Goal: Task Accomplishment & Management: Use online tool/utility

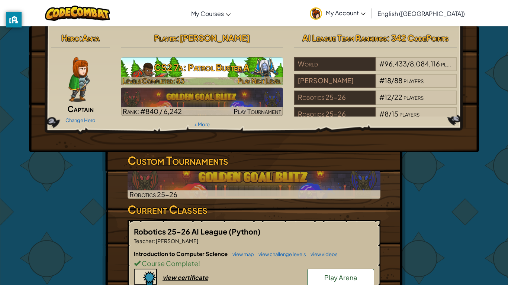
click at [185, 70] on h3 "CS2 7a: Patrol Buster A" at bounding box center [202, 67] width 162 height 17
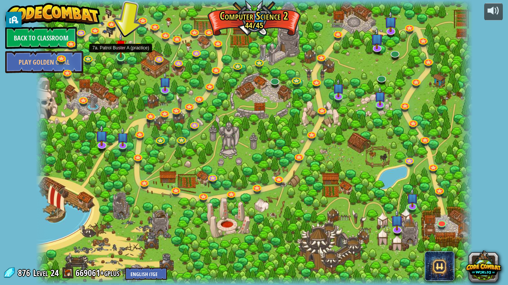
click at [123, 56] on img at bounding box center [120, 45] width 11 height 25
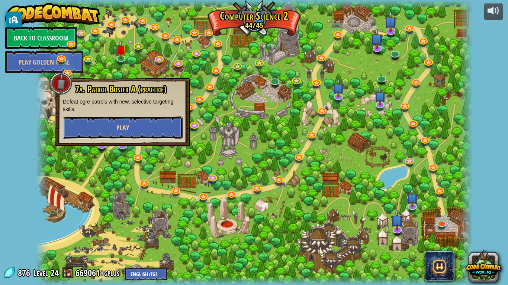
click at [113, 131] on button "Play" at bounding box center [123, 128] width 120 height 22
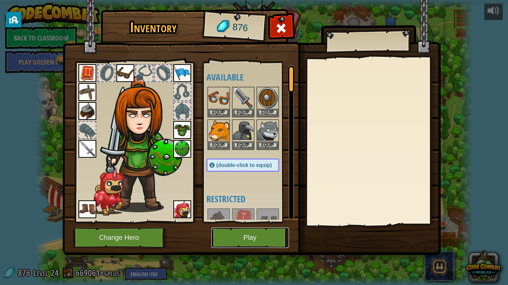
click at [244, 242] on button "Play" at bounding box center [250, 238] width 78 height 20
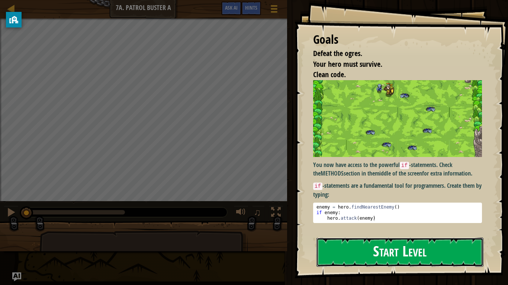
click at [347, 249] on button "Start Level" at bounding box center [399, 252] width 167 height 29
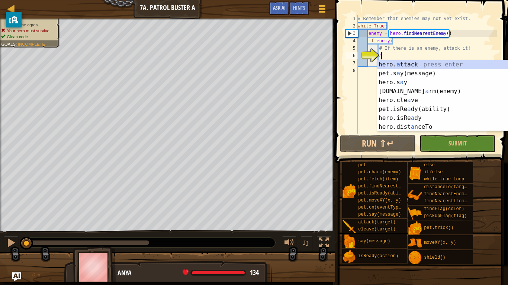
scroll to position [3, 3]
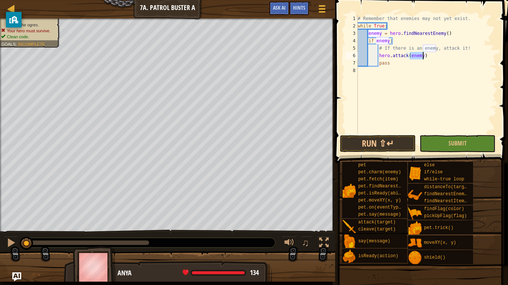
click at [455, 55] on div "# Remember that enemies may not yet exist. while True : enemy = hero . findNear…" at bounding box center [426, 82] width 140 height 134
type textarea "hero.attack(enemy)"
click at [373, 143] on button "Run ⇧↵" at bounding box center [378, 143] width 76 height 17
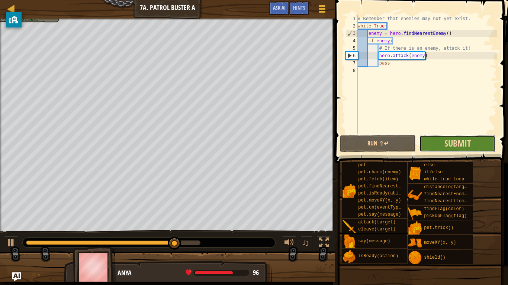
click at [446, 143] on span "Submit" at bounding box center [457, 144] width 26 height 12
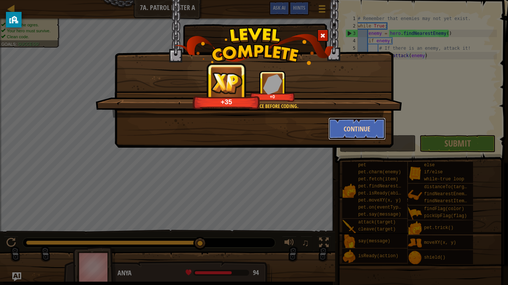
click at [353, 125] on button "Continue" at bounding box center [357, 129] width 58 height 22
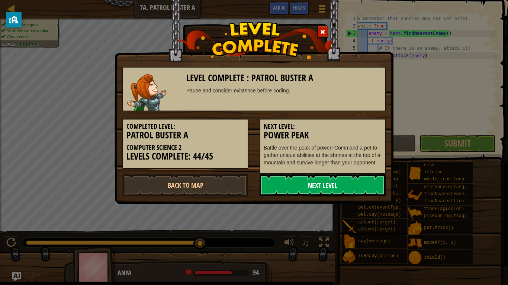
click at [348, 187] on link "Next Level" at bounding box center [322, 185] width 126 height 22
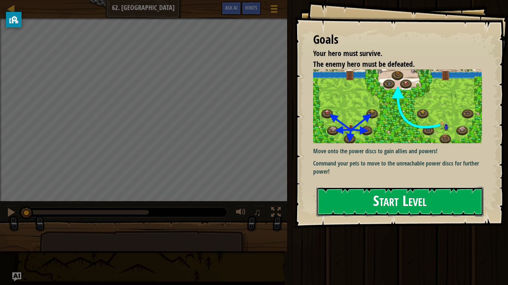
click at [372, 205] on button "Start Level" at bounding box center [399, 201] width 167 height 29
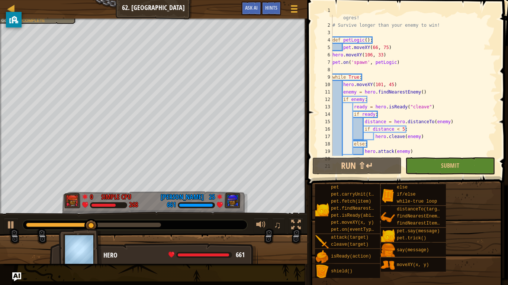
scroll to position [22, 0]
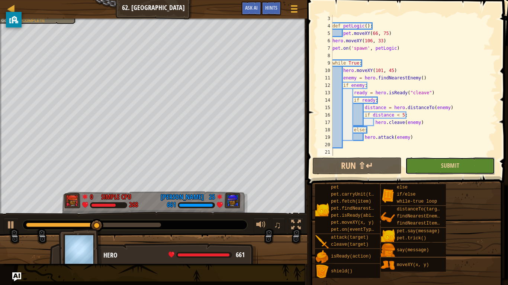
click at [466, 172] on button "Submit" at bounding box center [449, 166] width 89 height 17
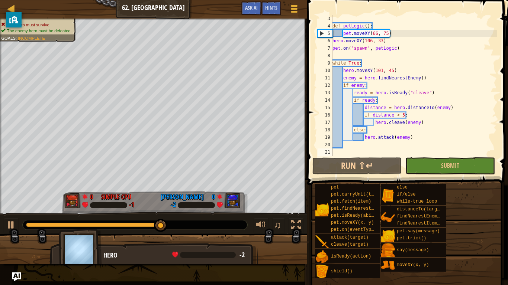
click at [395, 70] on div "def petLogic ( ) : pet . moveXY ( 66 , 75 ) hero . moveXY ( 106 , 33 ) pet . on…" at bounding box center [414, 93] width 166 height 156
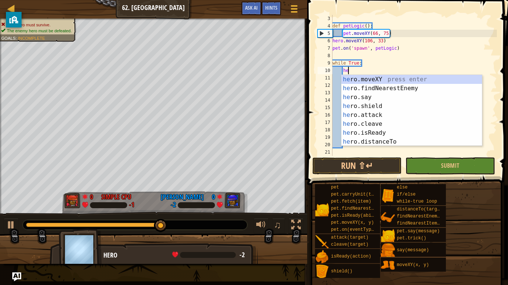
type textarea "h"
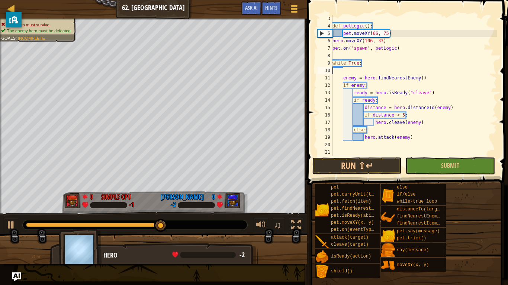
type textarea "while True:"
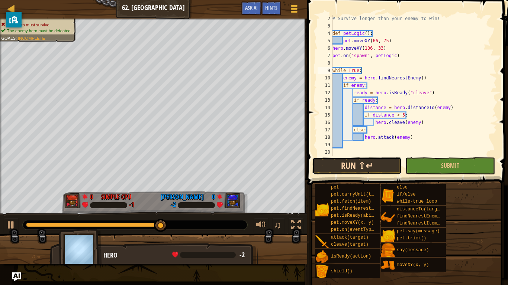
click at [365, 169] on button "Run ⇧↵" at bounding box center [356, 166] width 89 height 17
